Goal: Register for event/course

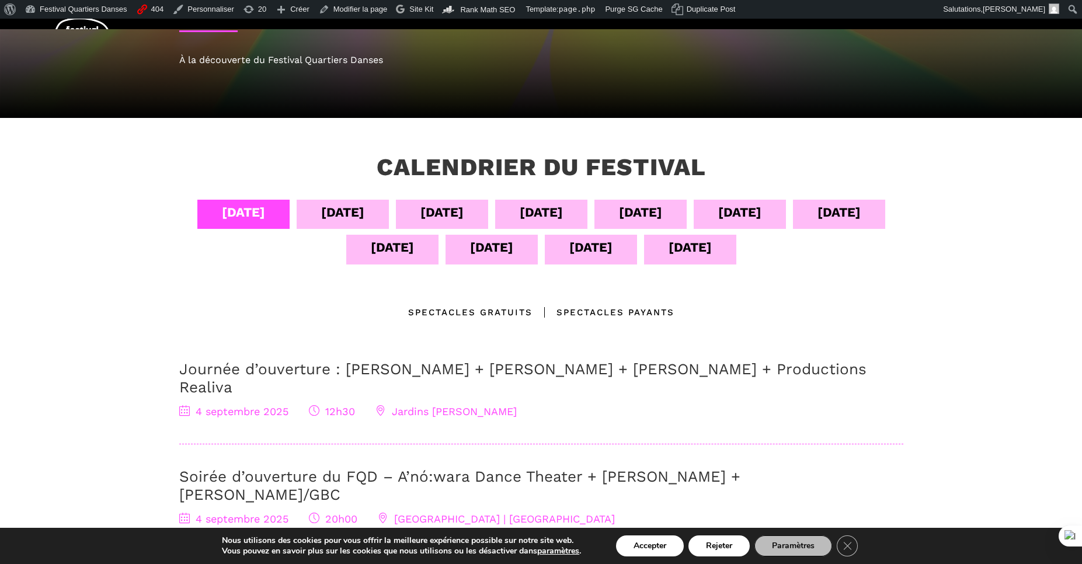
scroll to position [70, 0]
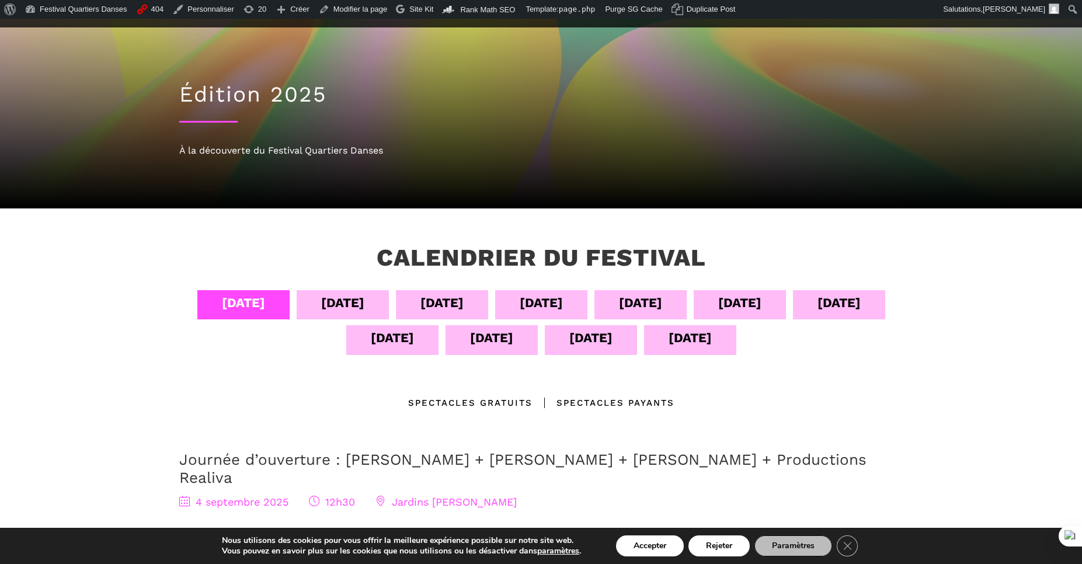
click at [412, 341] on div "[DATE]" at bounding box center [392, 339] width 92 height 29
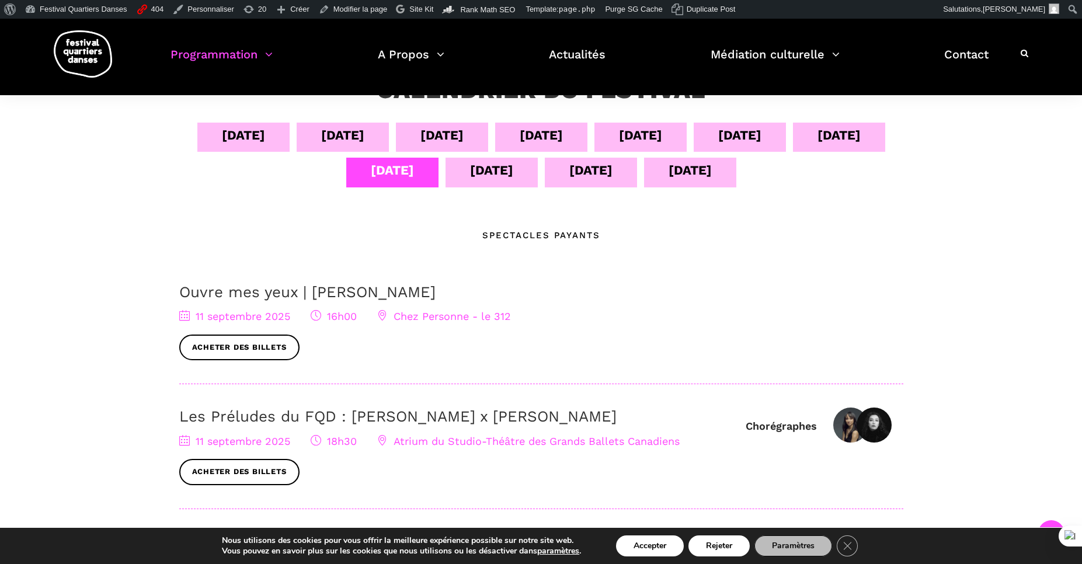
scroll to position [210, 0]
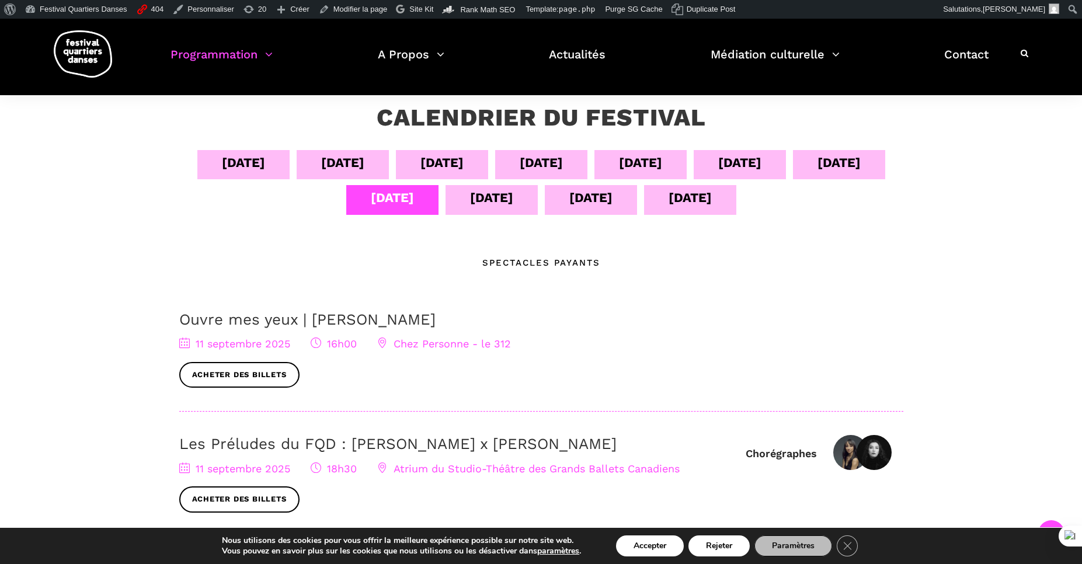
click at [472, 207] on div "[DATE]" at bounding box center [491, 197] width 43 height 20
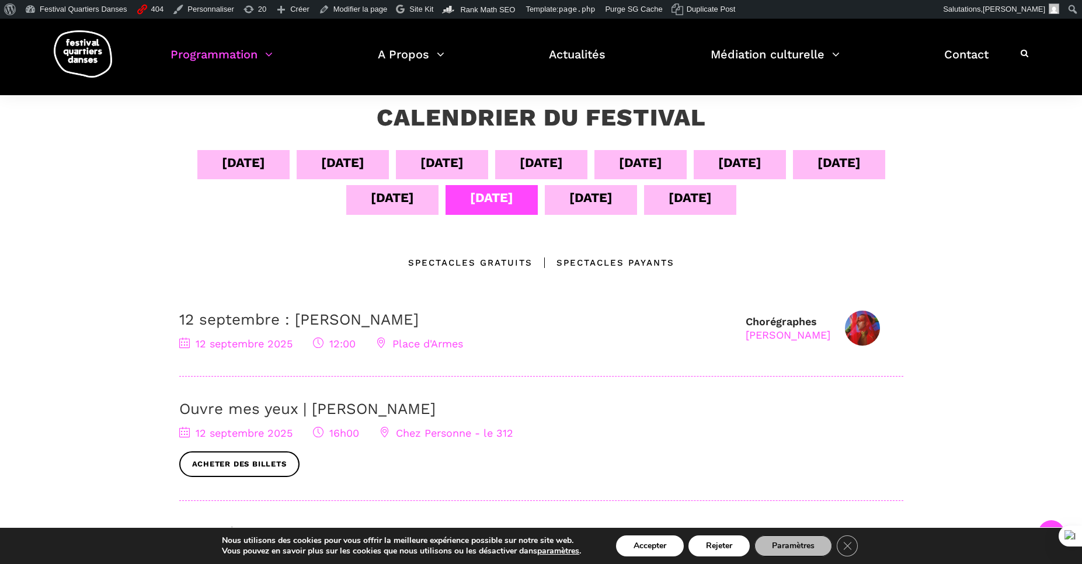
click at [401, 201] on div "[DATE]" at bounding box center [392, 197] width 43 height 20
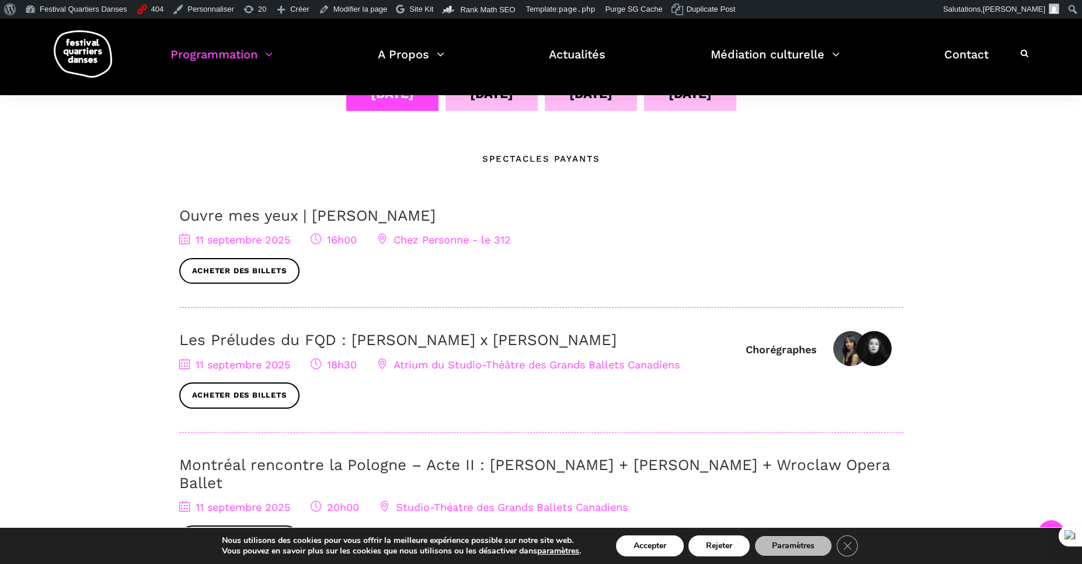
scroll to position [280, 0]
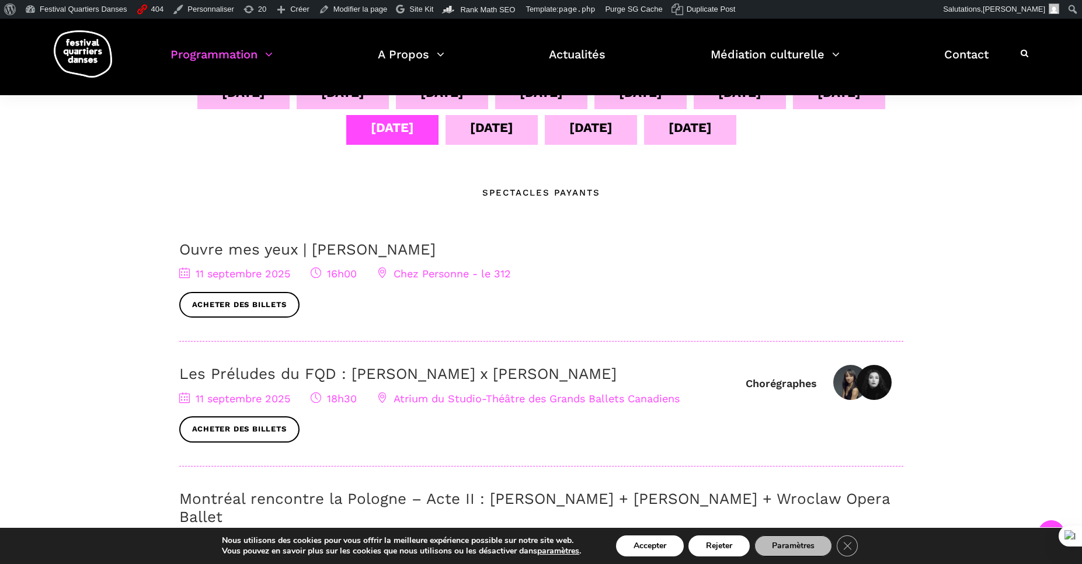
click at [495, 128] on div "[DATE]" at bounding box center [491, 127] width 43 height 20
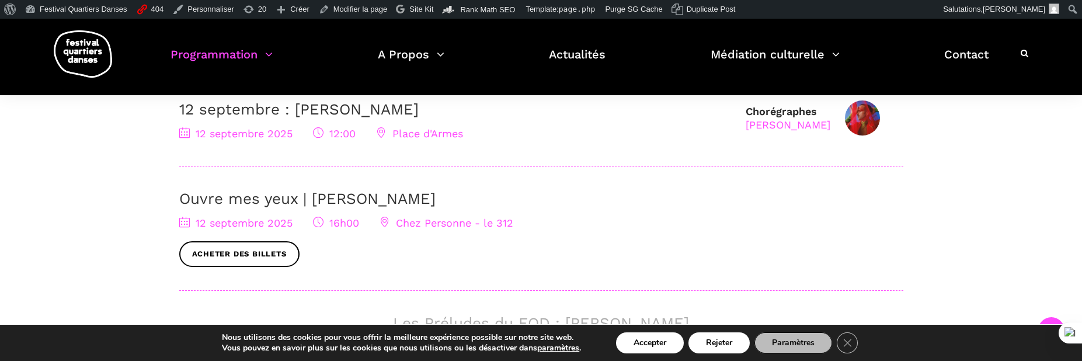
scroll to position [491, 0]
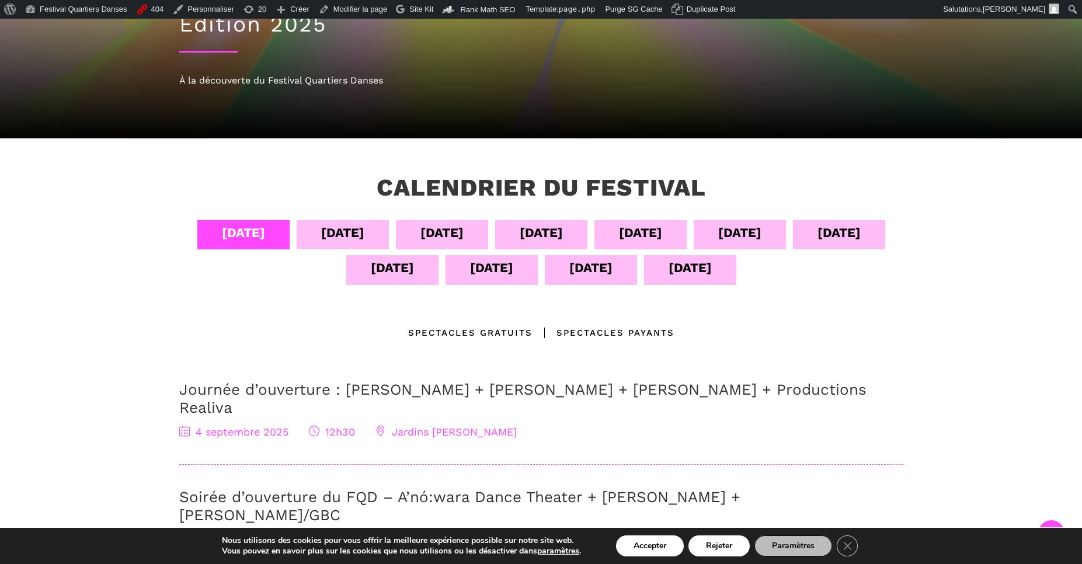
scroll to position [280, 0]
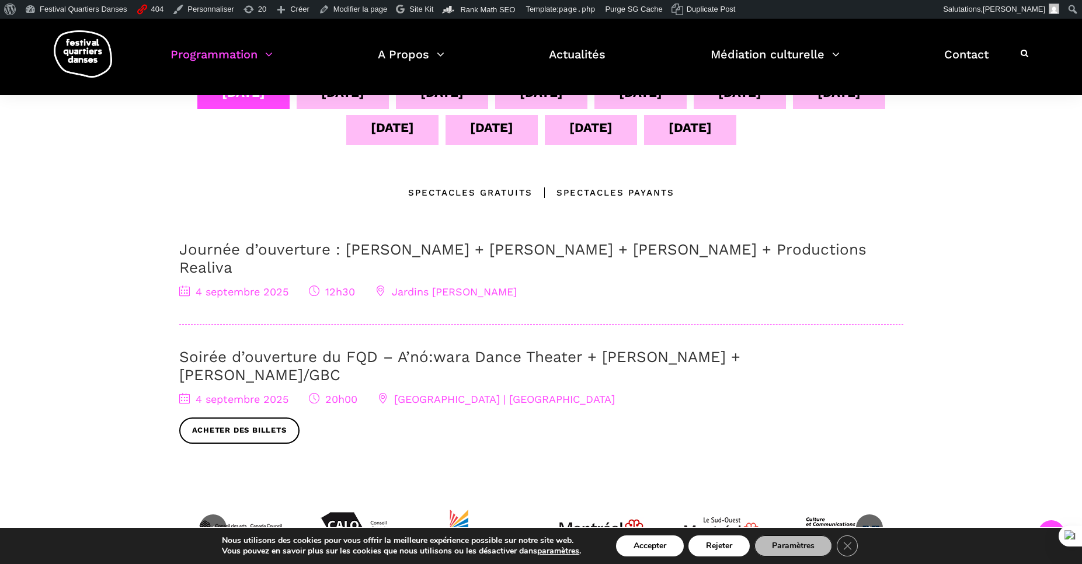
click at [503, 135] on div "[DATE]" at bounding box center [491, 127] width 43 height 20
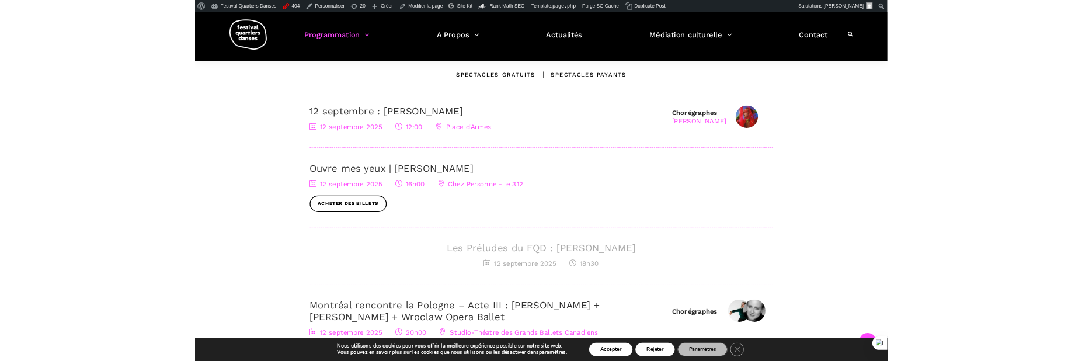
scroll to position [420, 0]
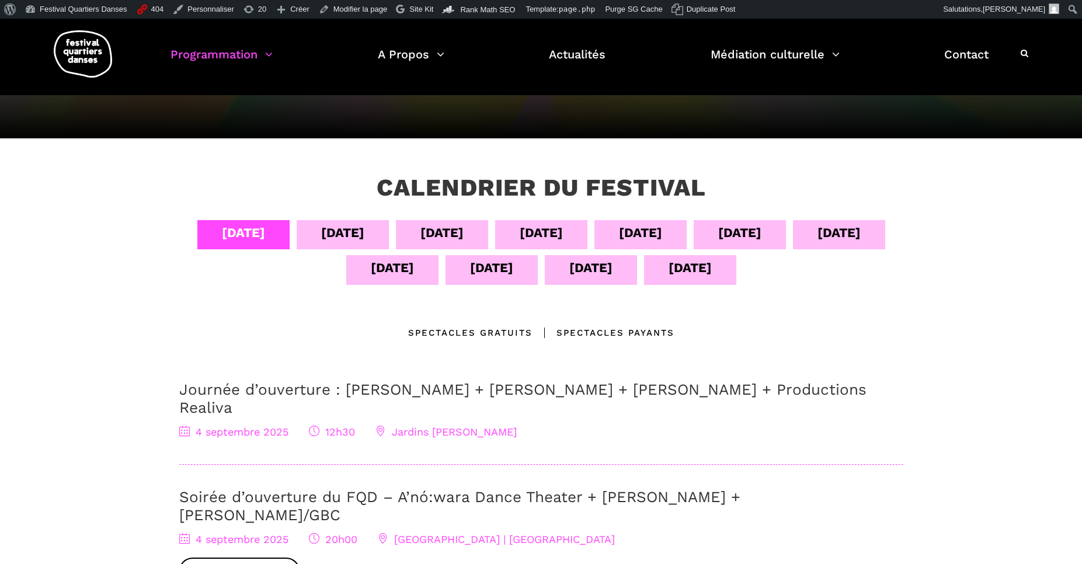
click at [488, 272] on div "[DATE]" at bounding box center [491, 268] width 43 height 20
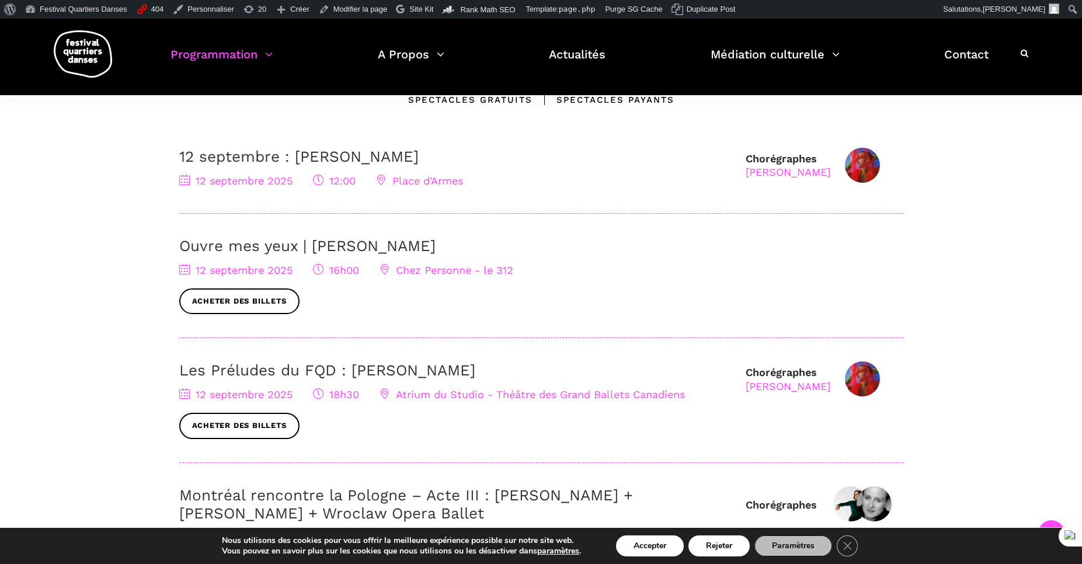
scroll to position [420, 0]
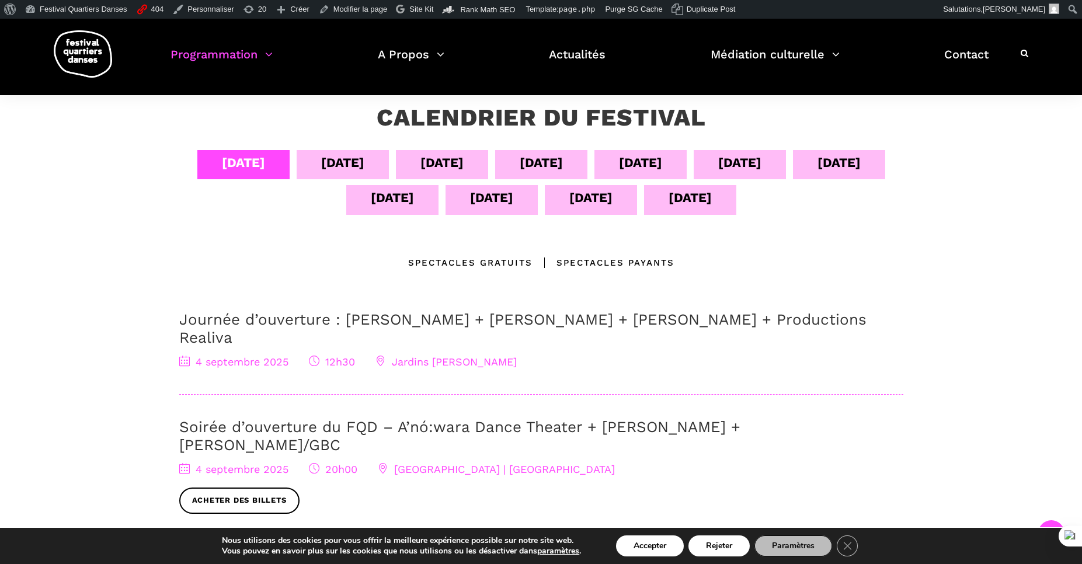
click at [488, 192] on div "[DATE]" at bounding box center [491, 197] width 43 height 20
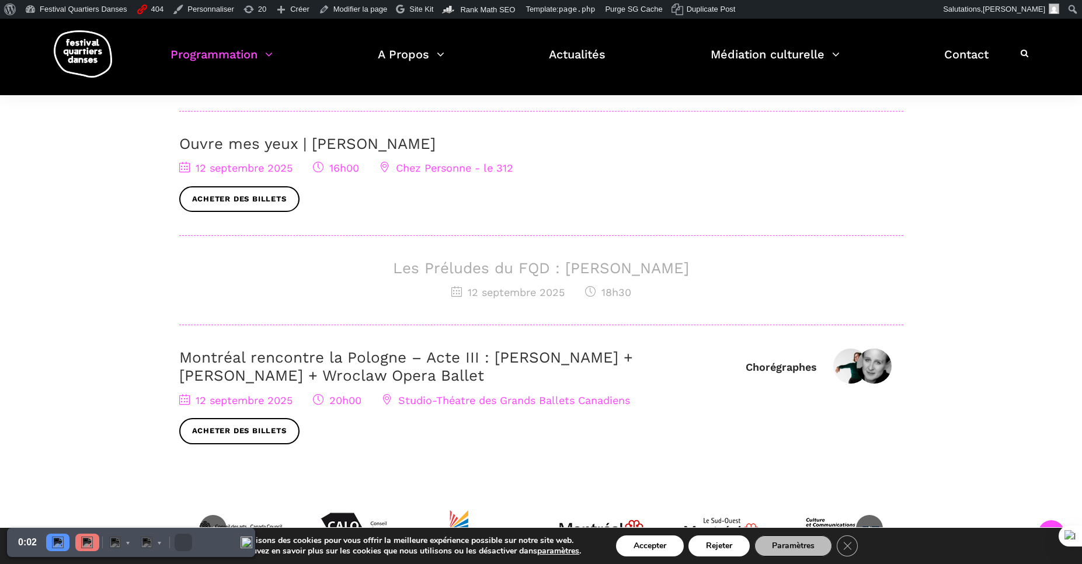
scroll to position [491, 0]
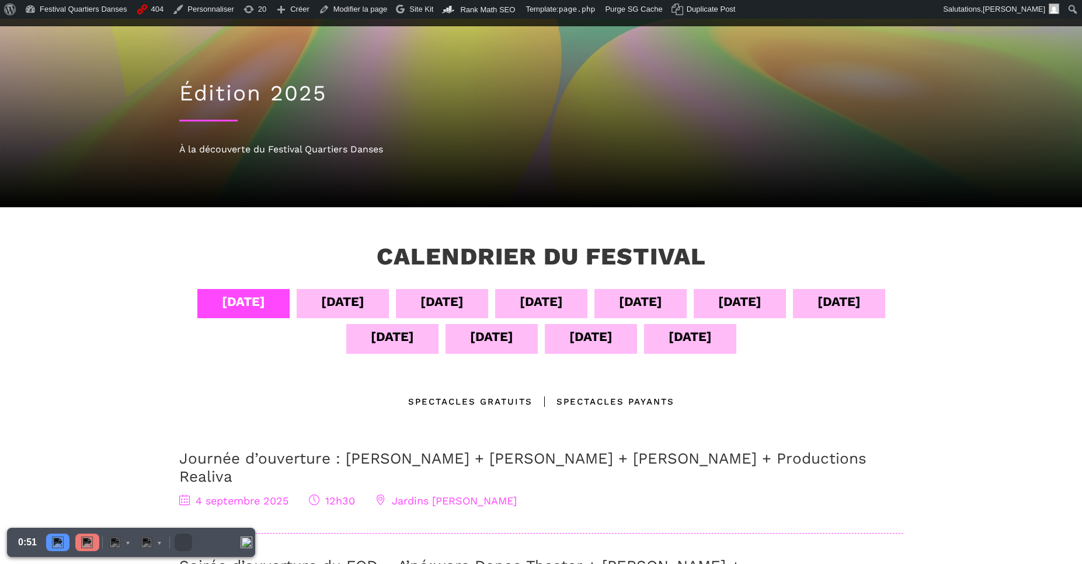
scroll to position [140, 0]
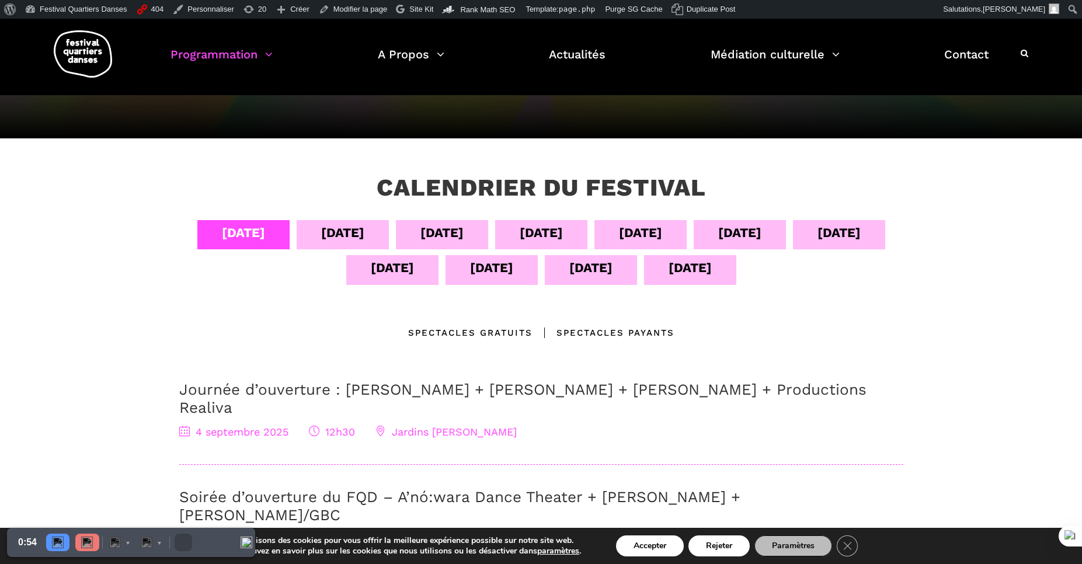
click at [483, 279] on div "[DATE]" at bounding box center [492, 269] width 92 height 29
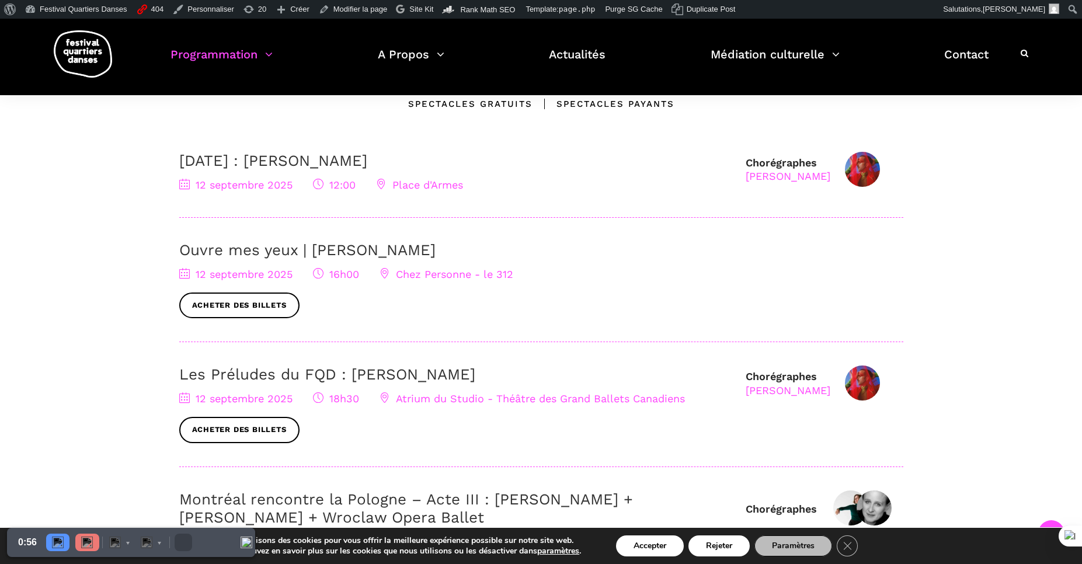
scroll to position [420, 0]
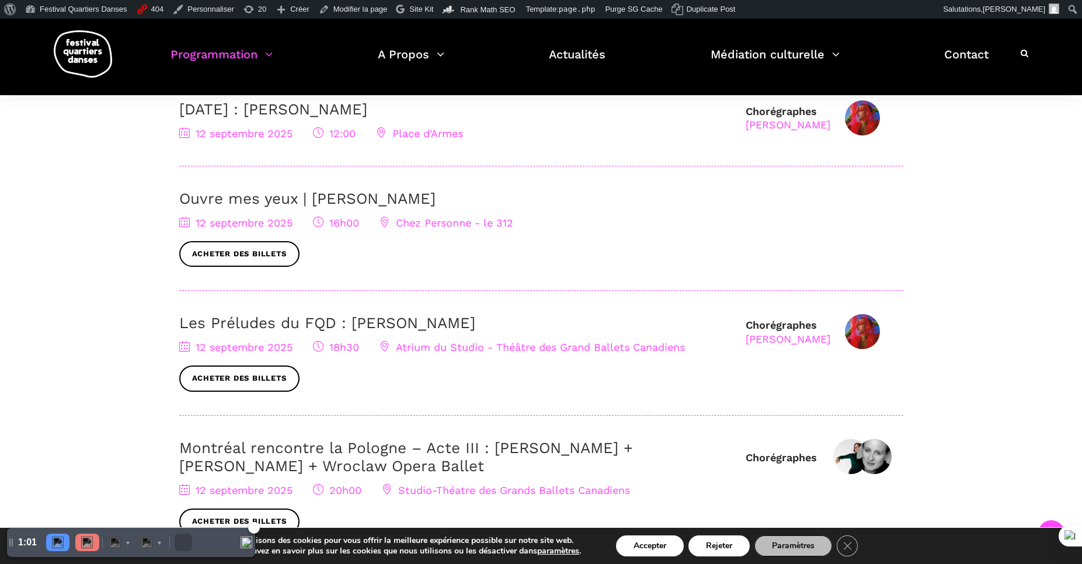
click at [51, 539] on div "Pause" at bounding box center [57, 543] width 23 height 18
click at [79, 547] on div at bounding box center [87, 543] width 24 height 18
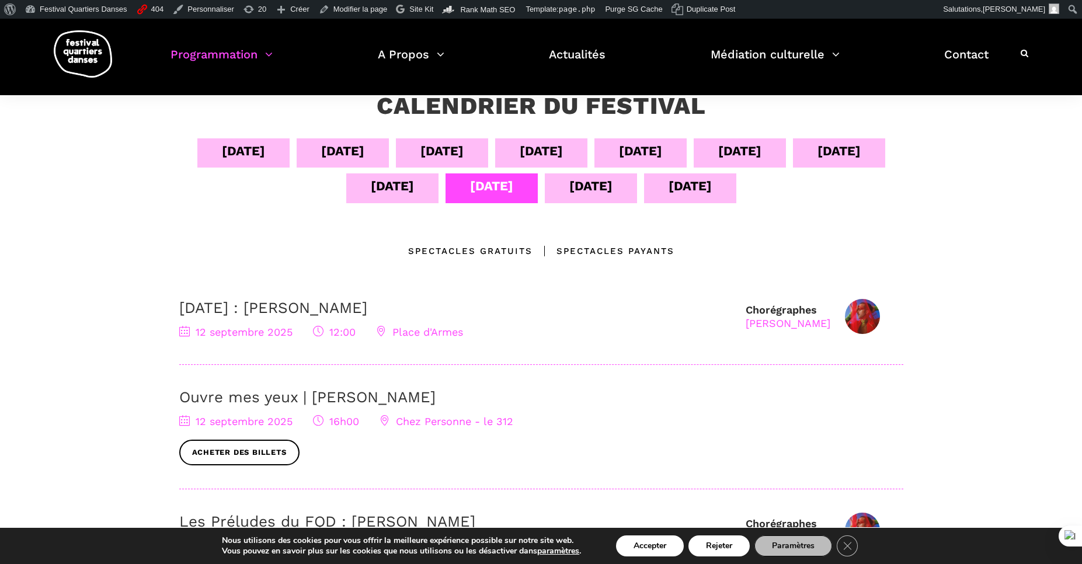
scroll to position [140, 0]
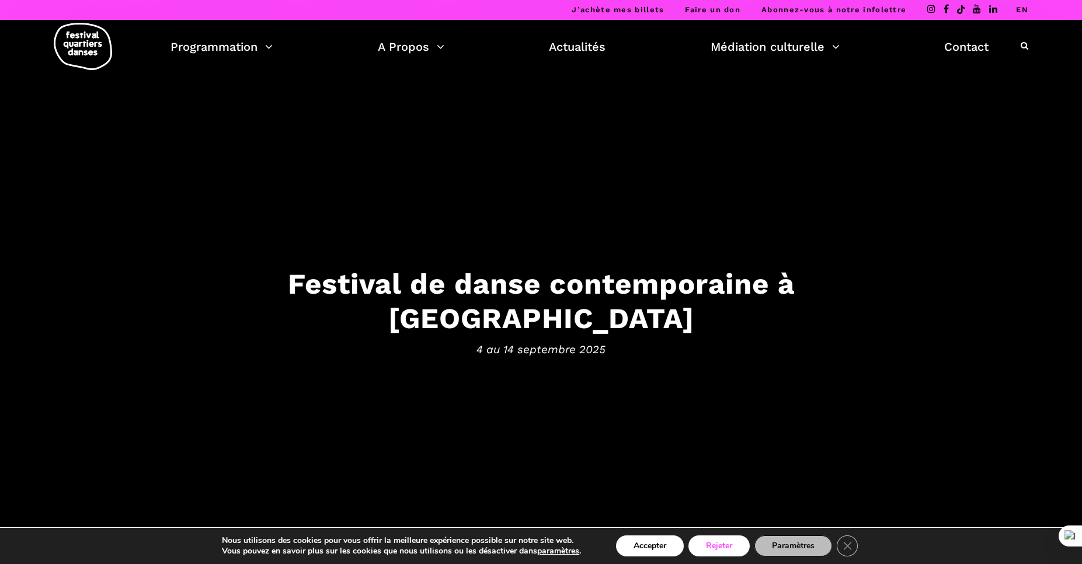
click at [700, 543] on button "Rejeter" at bounding box center [719, 546] width 61 height 21
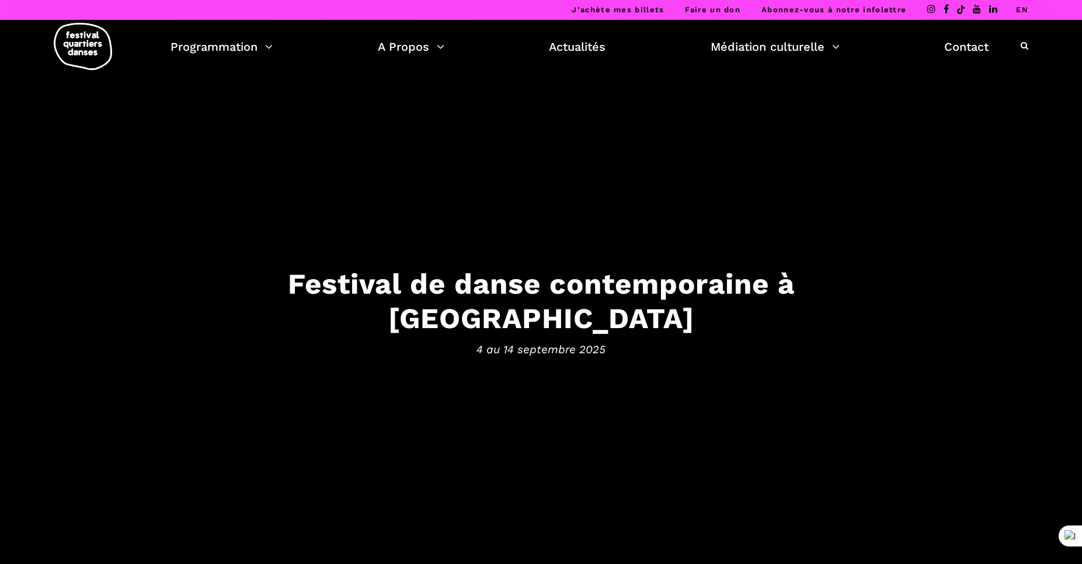
scroll to position [280, 0]
